Goal: Task Accomplishment & Management: Complete application form

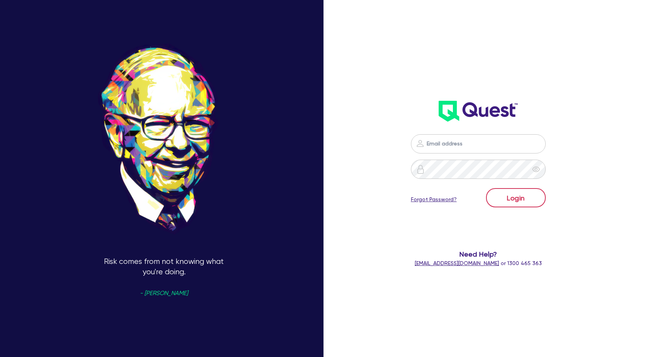
scroll to position [693, 0]
type input "[PERSON_NAME][EMAIL_ADDRESS][DOMAIN_NAME]"
click at [519, 203] on button "Login" at bounding box center [516, 197] width 60 height 19
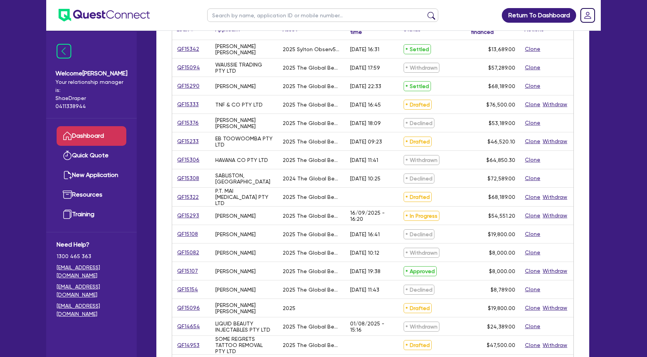
scroll to position [116, 0]
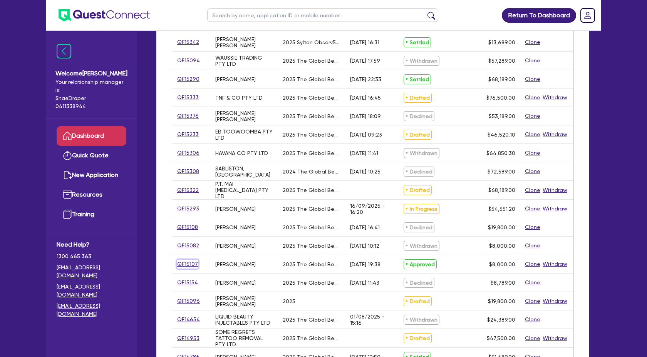
click at [190, 263] on link "QF15107" at bounding box center [188, 264] width 22 height 9
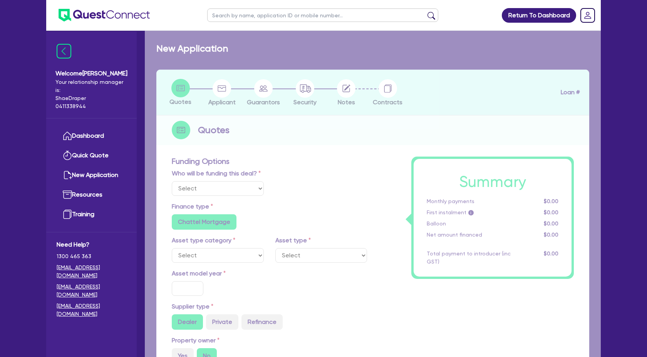
select select "Quest Finance - Own Book"
select select "TERTIARY_ASSETS"
type input "2025"
type input "10,000"
type input "2,000"
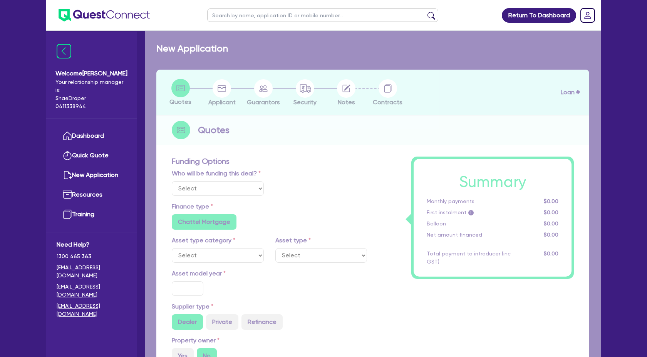
type input "4"
type input "320"
type input "17.95"
select select "BEAUTY_EQUIPMENT"
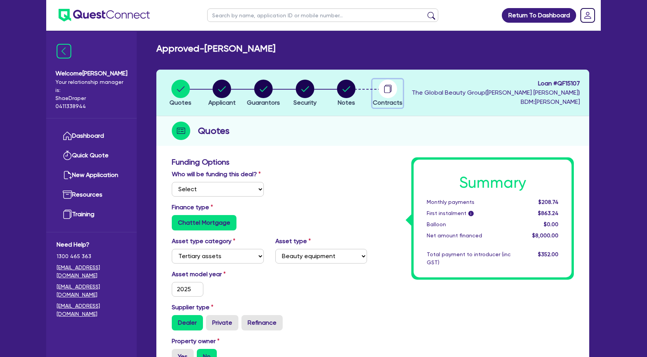
click at [384, 89] on icon "button" at bounding box center [387, 89] width 6 height 7
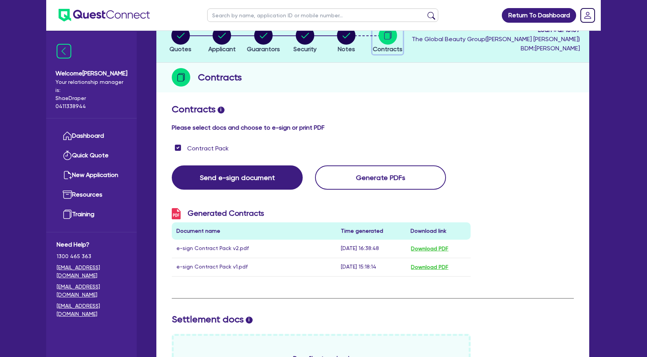
scroll to position [56, 0]
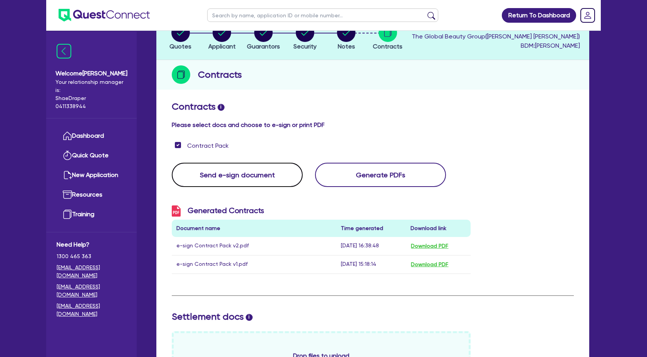
click at [249, 175] on button "Send e-sign document" at bounding box center [237, 175] width 131 height 24
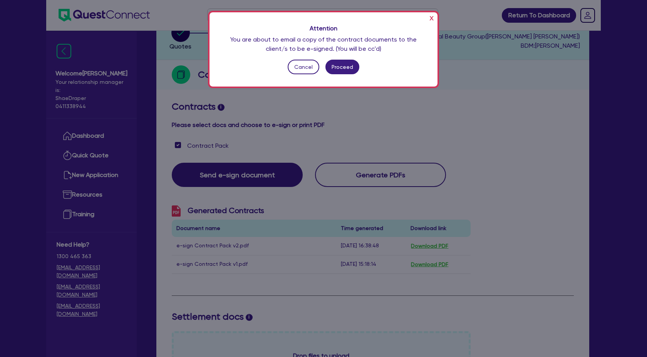
click at [341, 75] on div "x Attention You are about to email a copy of the contract documents to the clie…" at bounding box center [324, 49] width 228 height 74
click at [343, 68] on button "Proceed" at bounding box center [343, 67] width 34 height 15
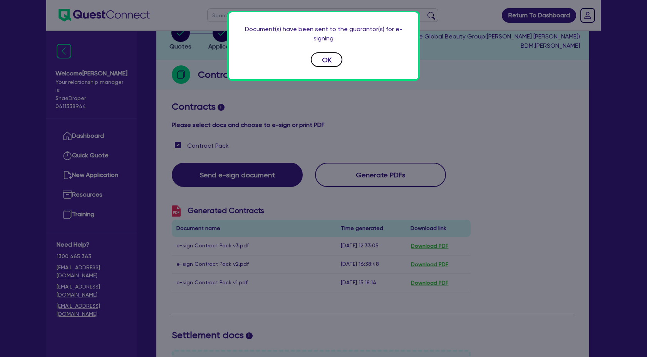
click at [320, 59] on button "OK" at bounding box center [327, 59] width 32 height 15
